Goal: Information Seeking & Learning: Learn about a topic

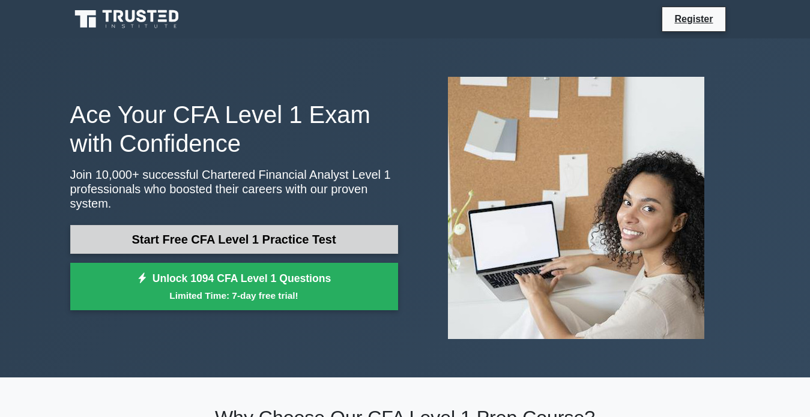
click at [252, 242] on link "Start Free CFA Level 1 Practice Test" at bounding box center [234, 239] width 328 height 29
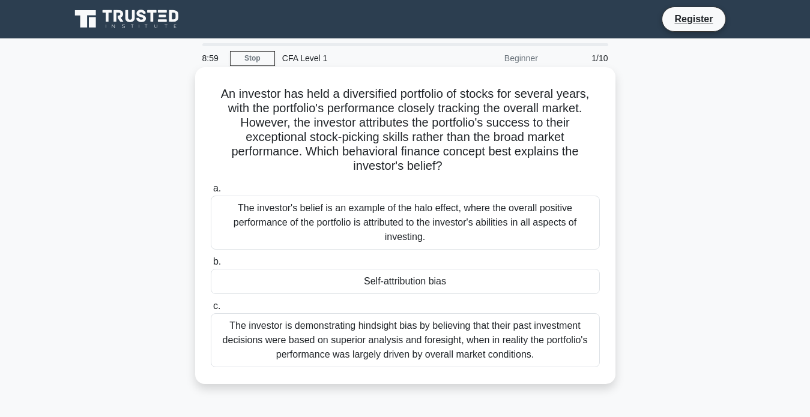
click at [345, 231] on div "The investor's belief is an example of the halo effect, where the overall posit…" at bounding box center [405, 223] width 389 height 54
click at [211, 193] on input "a. The investor's belief is an example of the halo effect, where the overall po…" at bounding box center [211, 189] width 0 height 8
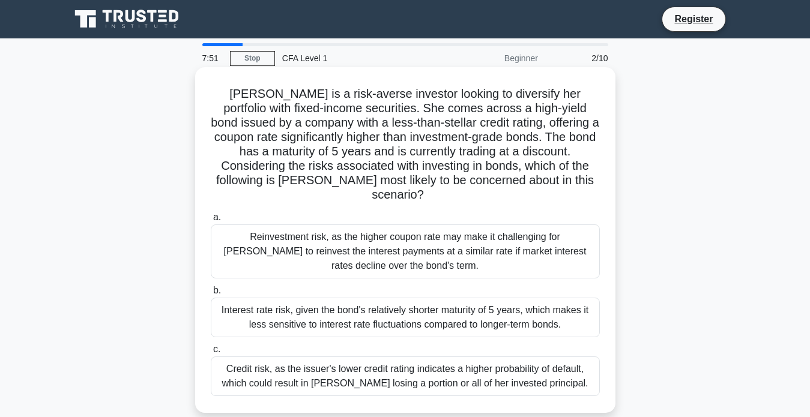
click at [491, 360] on div "Credit risk, as the issuer's lower credit rating indicates a higher probability…" at bounding box center [405, 377] width 389 height 40
click at [211, 354] on input "c. Credit risk, as the issuer's lower credit rating indicates a higher probabil…" at bounding box center [211, 350] width 0 height 8
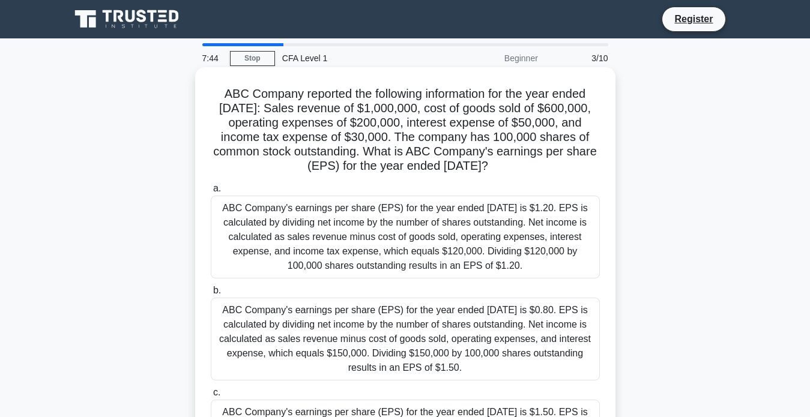
click at [570, 205] on div "ABC Company's earnings per share (EPS) for the year ended December 31, 2021 is …" at bounding box center [405, 237] width 389 height 83
click at [211, 193] on input "a. ABC Company's earnings per share (EPS) for the year ended December 31, 2021 …" at bounding box center [211, 189] width 0 height 8
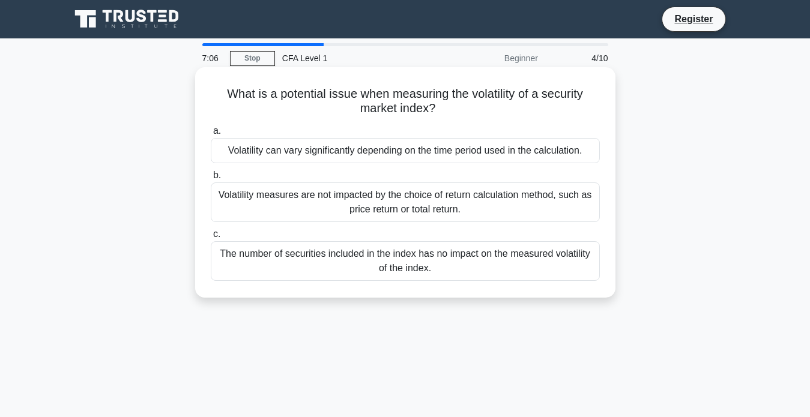
click at [534, 153] on div "Volatility can vary significantly depending on the time period used in the calc…" at bounding box center [405, 150] width 389 height 25
click at [211, 135] on input "a. Volatility can vary significantly depending on the time period used in the c…" at bounding box center [211, 131] width 0 height 8
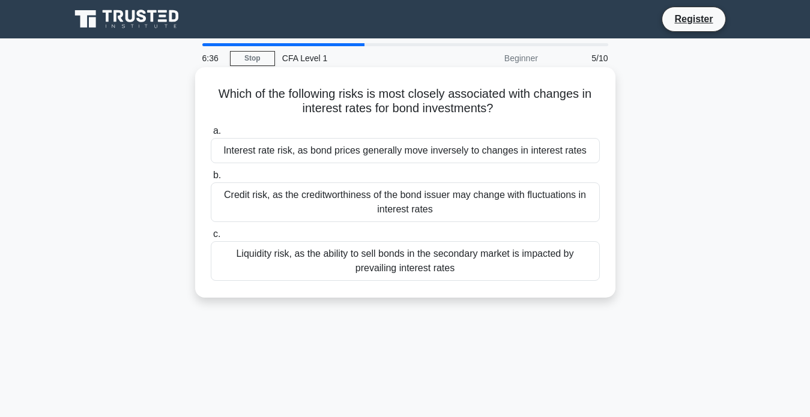
click at [530, 151] on div "Interest rate risk, as bond prices generally move inversely to changes in inter…" at bounding box center [405, 150] width 389 height 25
click at [211, 135] on input "a. Interest rate risk, as bond prices generally move inversely to changes in in…" at bounding box center [211, 131] width 0 height 8
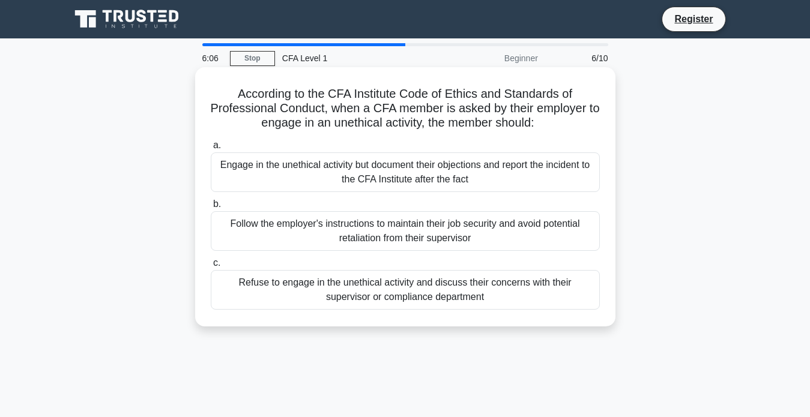
click at [492, 296] on div "Refuse to engage in the unethical activity and discuss their concerns with thei…" at bounding box center [405, 290] width 389 height 40
click at [211, 267] on input "c. Refuse to engage in the unethical activity and discuss their concerns with t…" at bounding box center [211, 263] width 0 height 8
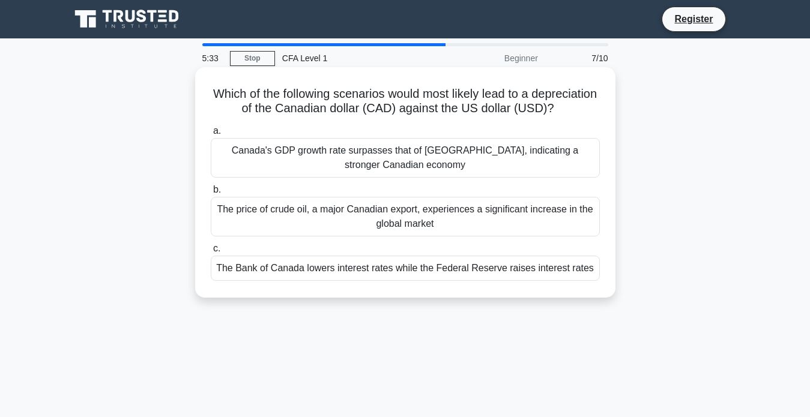
click at [488, 281] on div "The Bank of Canada lowers interest rates while the Federal Reserve raises inter…" at bounding box center [405, 268] width 389 height 25
click at [211, 253] on input "c. The Bank of Canada lowers interest rates while the Federal Reserve raises in…" at bounding box center [211, 249] width 0 height 8
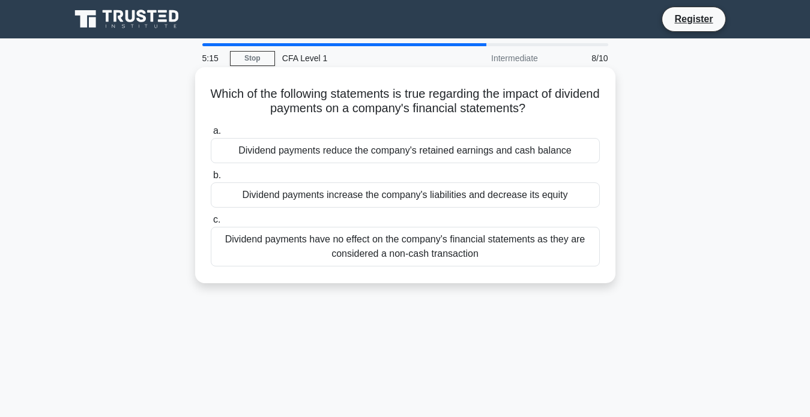
click at [491, 147] on div "Dividend payments reduce the company's retained earnings and cash balance" at bounding box center [405, 150] width 389 height 25
click at [211, 135] on input "a. Dividend payments reduce the company's retained earnings and cash balance" at bounding box center [211, 131] width 0 height 8
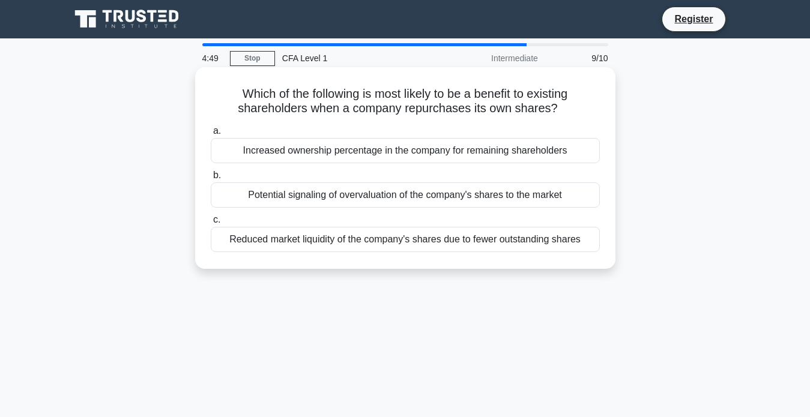
click at [474, 243] on div "Reduced market liquidity of the company's shares due to fewer outstanding shares" at bounding box center [405, 239] width 389 height 25
click at [211, 224] on input "c. Reduced market liquidity of the company's shares due to fewer outstanding sh…" at bounding box center [211, 220] width 0 height 8
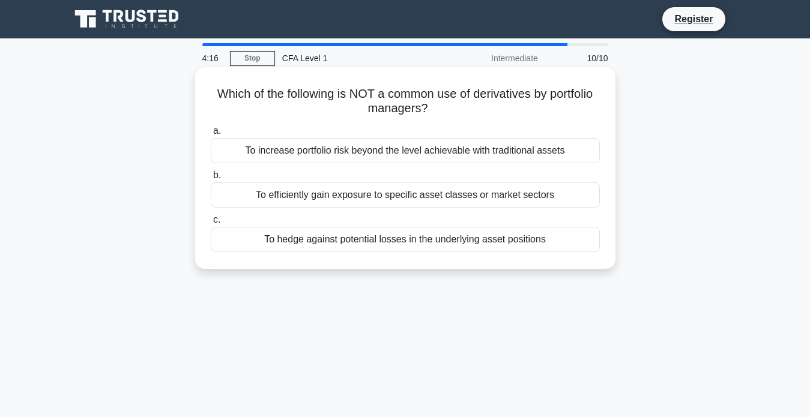
click at [469, 247] on div "To hedge against potential losses in the underlying asset positions" at bounding box center [405, 239] width 389 height 25
click at [211, 224] on input "c. To hedge against potential losses in the underlying asset positions" at bounding box center [211, 220] width 0 height 8
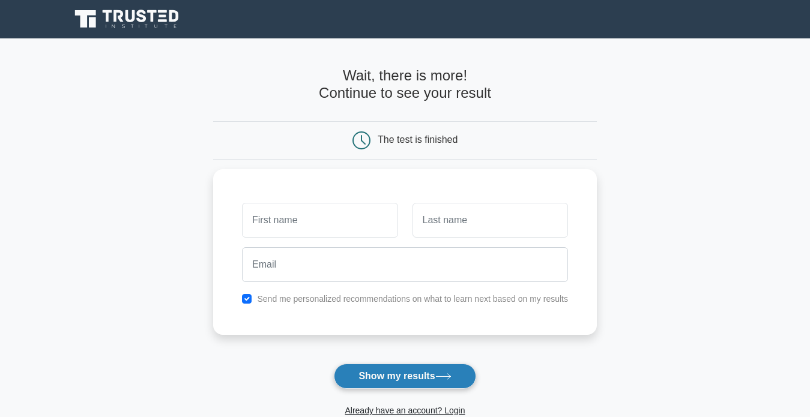
click at [406, 369] on button "Show my results" at bounding box center [405, 376] width 142 height 25
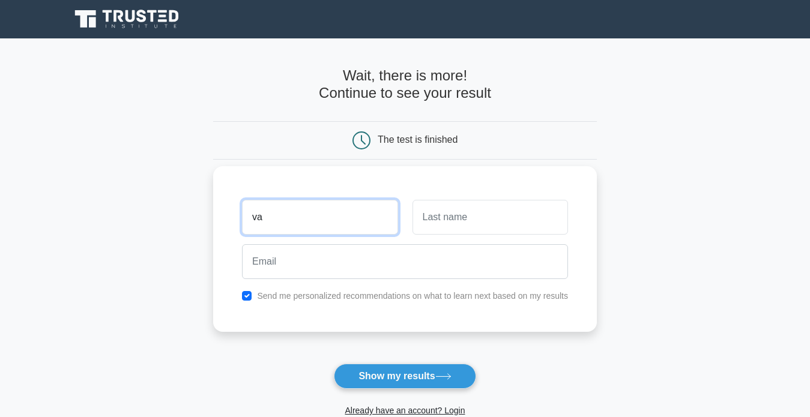
type input "[PERSON_NAME]"
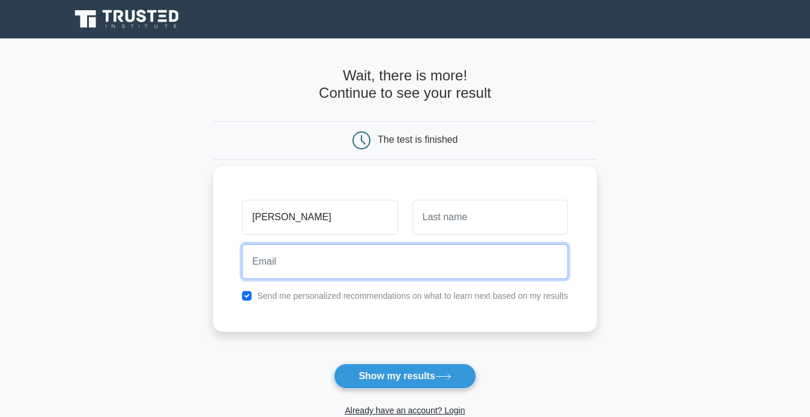
click at [324, 272] on input "email" at bounding box center [405, 261] width 326 height 35
type input "[EMAIL_ADDRESS][DOMAIN_NAME]"
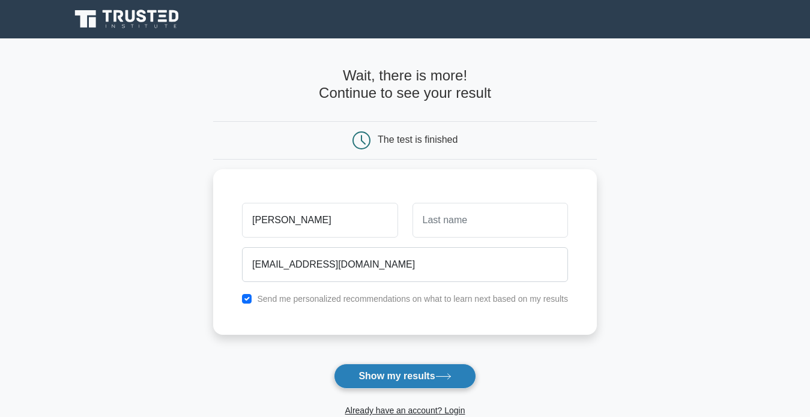
click at [375, 371] on button "Show my results" at bounding box center [405, 376] width 142 height 25
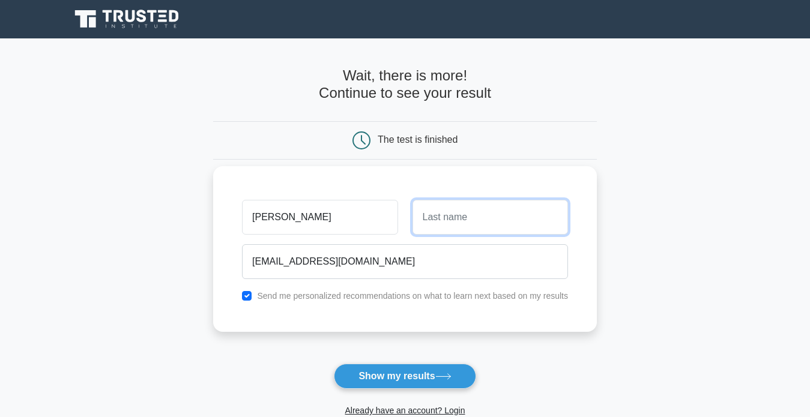
click at [449, 224] on input "text" at bounding box center [491, 217] width 156 height 35
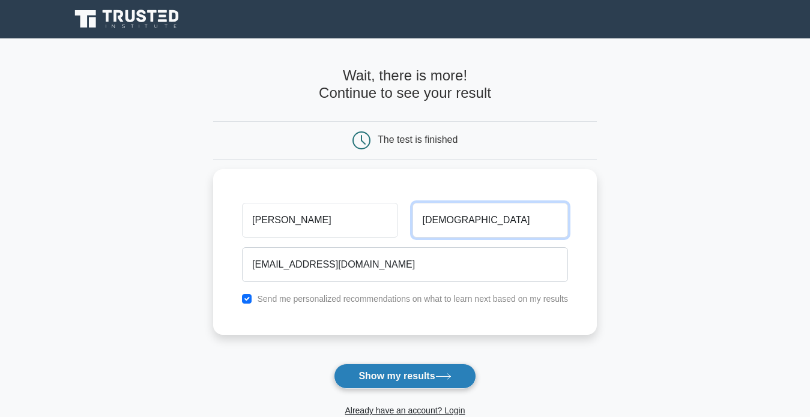
type input "[DEMOGRAPHIC_DATA]"
click at [443, 371] on button "Show my results" at bounding box center [405, 376] width 142 height 25
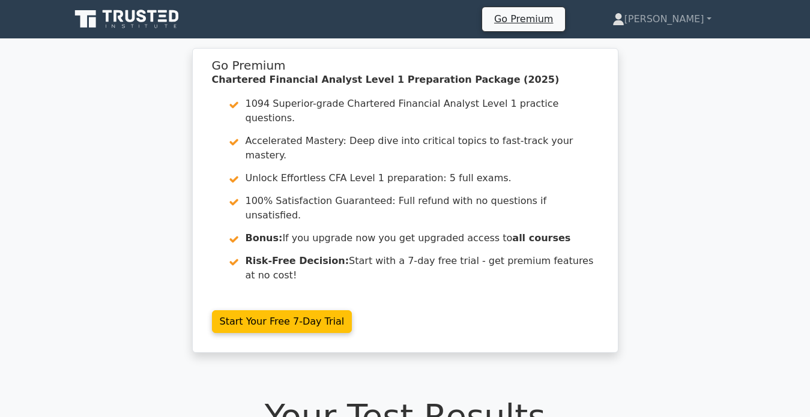
click at [502, 396] on h1 "Your Test Results" at bounding box center [405, 416] width 670 height 40
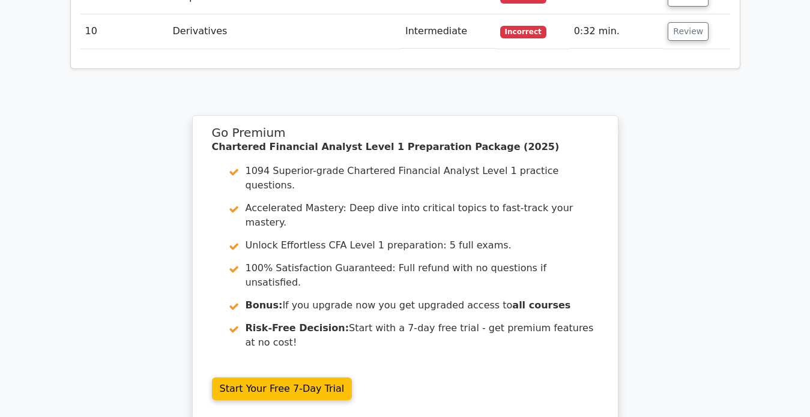
scroll to position [2132, 0]
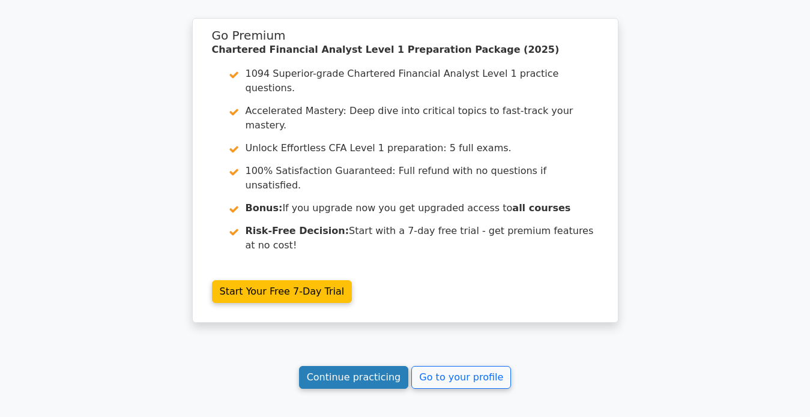
click at [377, 366] on link "Continue practicing" at bounding box center [354, 377] width 110 height 23
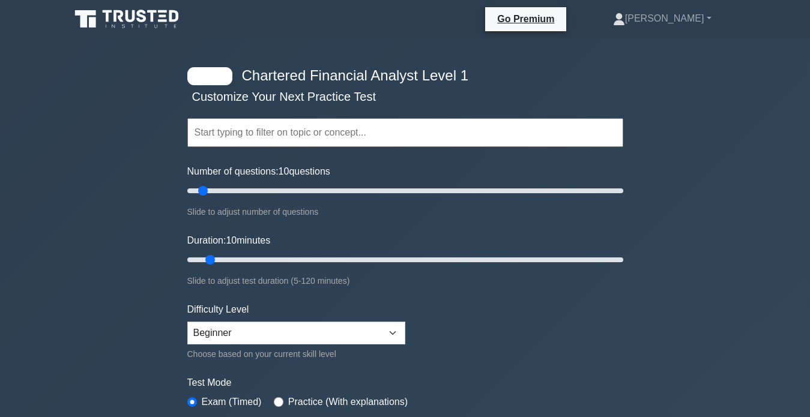
click at [184, 353] on div "Chartered Financial Analyst Level 1 Customize Your Next Practice Test Topics Qu…" at bounding box center [405, 259] width 450 height 443
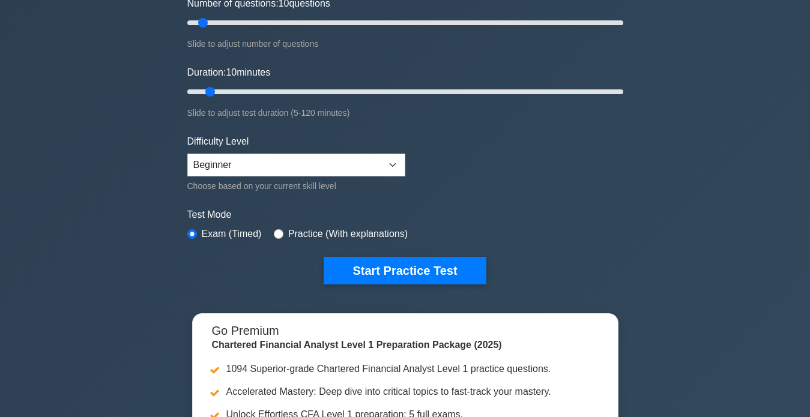
scroll to position [144, 0]
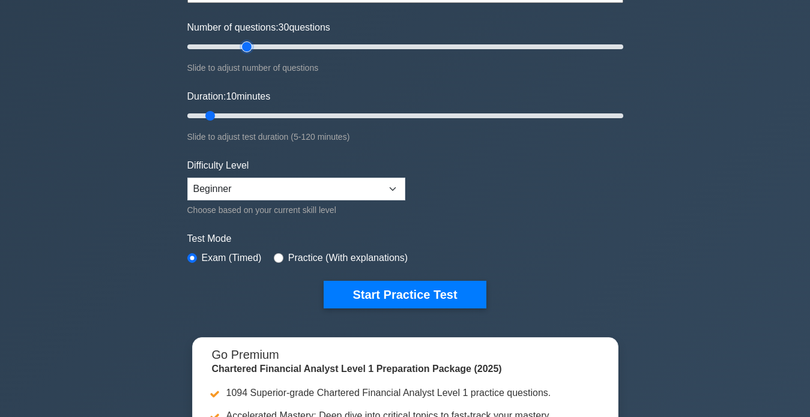
drag, startPoint x: 201, startPoint y: 45, endPoint x: 249, endPoint y: 48, distance: 47.5
type input "30"
click at [249, 48] on input "Number of questions: 30 questions" at bounding box center [405, 47] width 436 height 14
drag, startPoint x: 211, startPoint y: 113, endPoint x: 283, endPoint y: 117, distance: 72.2
type input "30"
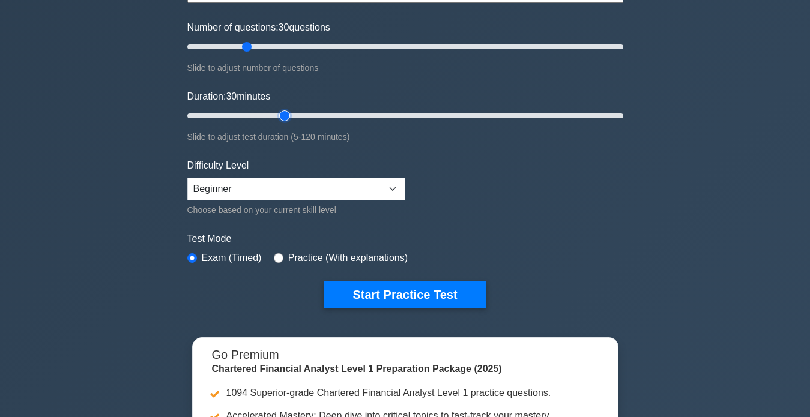
click at [283, 117] on input "Duration: 30 minutes" at bounding box center [405, 116] width 436 height 14
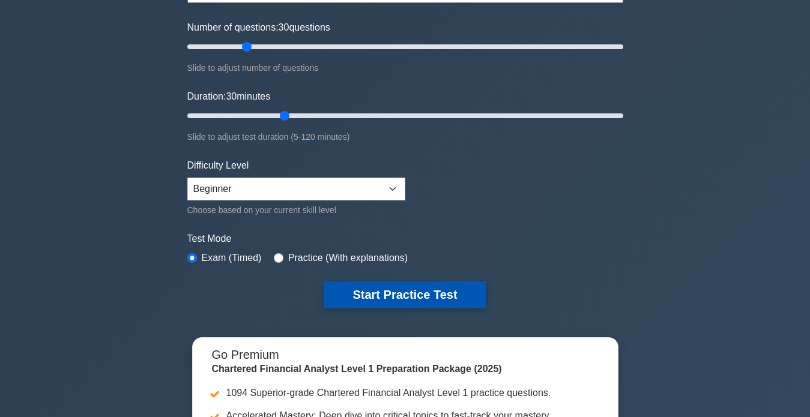
click at [362, 293] on button "Start Practice Test" at bounding box center [405, 295] width 162 height 28
